Goal: Find specific page/section: Locate item on page

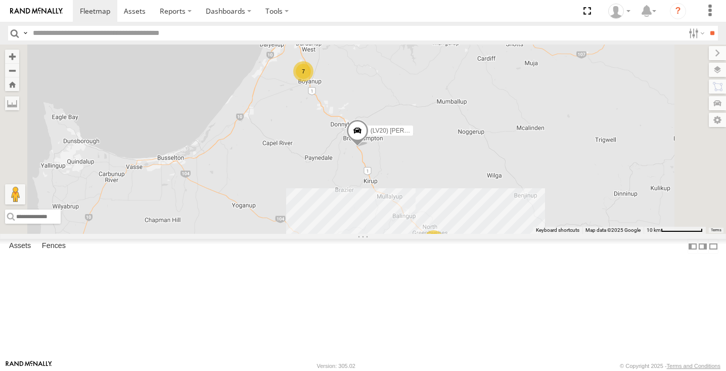
click at [444, 250] on div "10" at bounding box center [434, 240] width 20 height 20
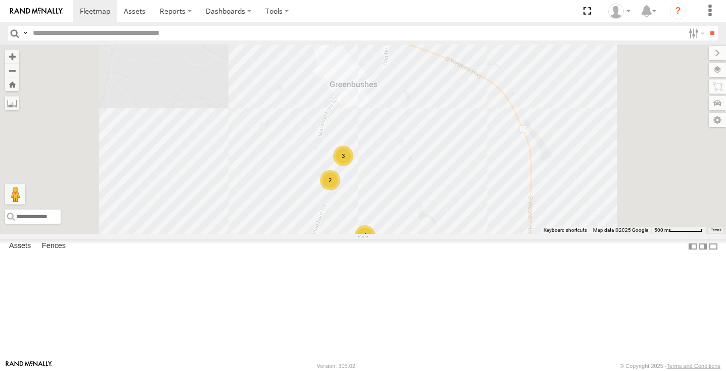
click at [354, 166] on div "3" at bounding box center [343, 156] width 20 height 20
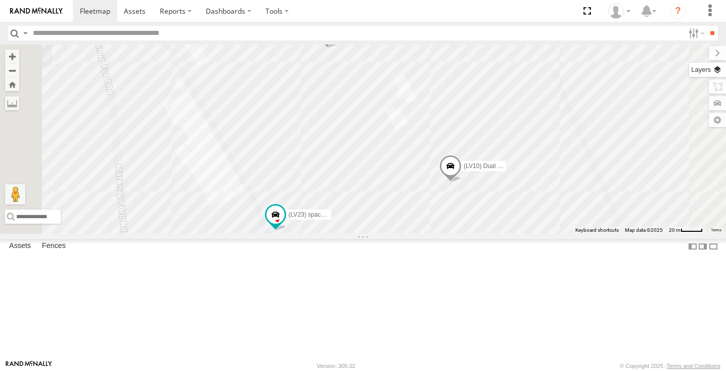
click at [713, 72] on label at bounding box center [707, 70] width 37 height 14
click at [0, 0] on label at bounding box center [0, 0] width 0 height 0
click at [0, 0] on span "Satellite + Roadmap" at bounding box center [0, 0] width 0 height 0
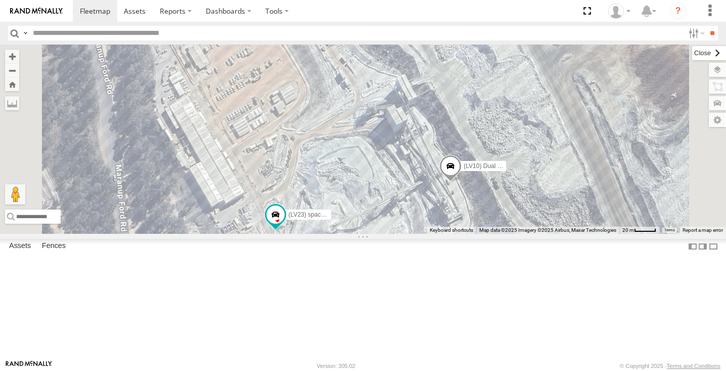
click at [693, 53] on label at bounding box center [710, 53] width 34 height 14
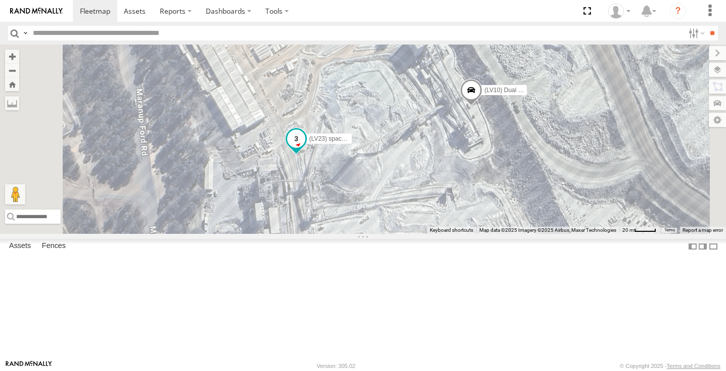
drag, startPoint x: 394, startPoint y: 271, endPoint x: 419, endPoint y: 178, distance: 96.5
click at [308, 155] on span at bounding box center [296, 140] width 22 height 27
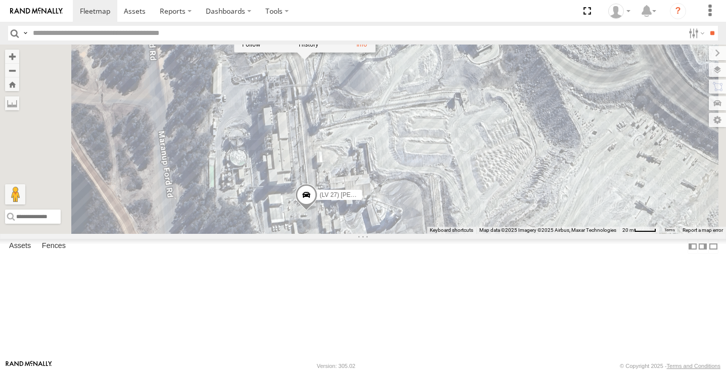
drag, startPoint x: 425, startPoint y: 274, endPoint x: 431, endPoint y: 188, distance: 86.2
click at [431, 188] on div "(LV20) Tony Ute (LV 11). Patrol (TR6) Little Tipper (LV10) Dual cab ranger (LV …" at bounding box center [363, 139] width 726 height 189
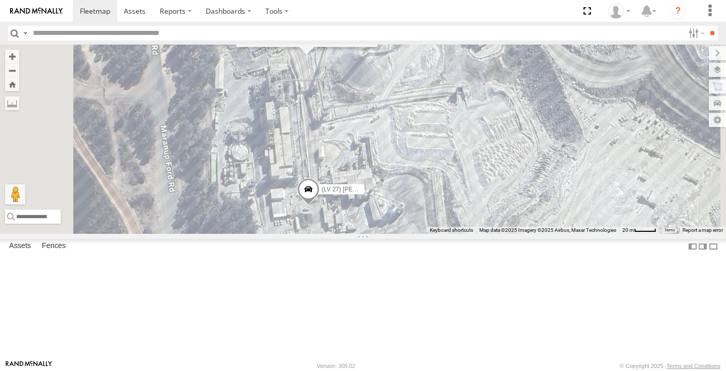
click at [636, 234] on div "(LV20) Tony Ute (LV 11). Patrol (TR6) Little Tipper (LV10) Dual cab ranger (LV …" at bounding box center [363, 139] width 726 height 189
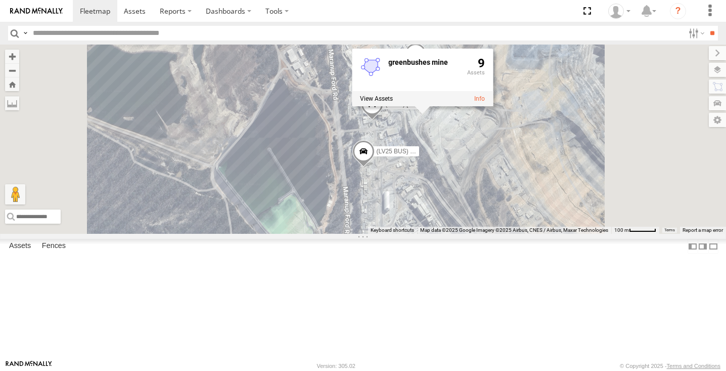
click at [373, 121] on div "(LV20) Tony Ute (LV 11). Patrol (TR6) Little Tipper (LV10) Dual cab ranger (LV …" at bounding box center [363, 139] width 726 height 189
